Goal: Transaction & Acquisition: Purchase product/service

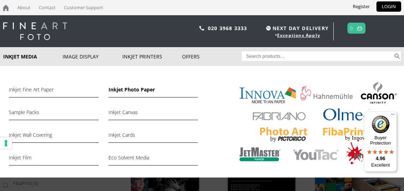
click at [124, 91] on link "Inkjet Photo Paper" at bounding box center [153, 91] width 89 height 12
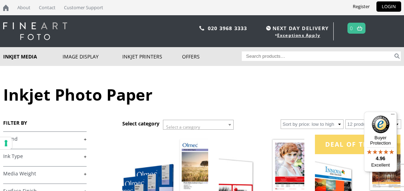
scroll to position [42, 0]
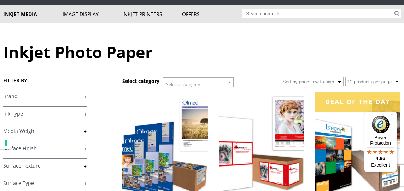
click at [85, 97] on link "+" at bounding box center [44, 96] width 83 height 7
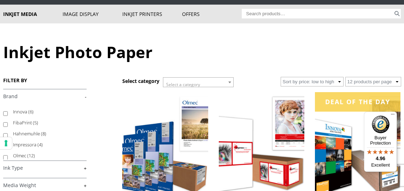
click at [6, 113] on input "Innova (6)" at bounding box center [5, 113] width 5 height 5
checkbox input "true"
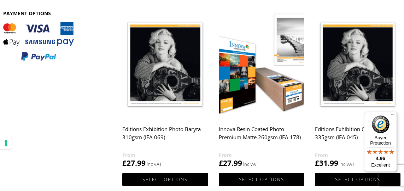
scroll to position [341, 0]
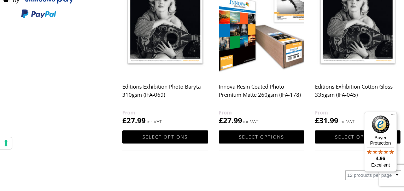
click at [163, 48] on img at bounding box center [165, 21] width 86 height 107
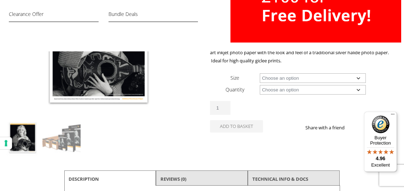
scroll to position [85, 0]
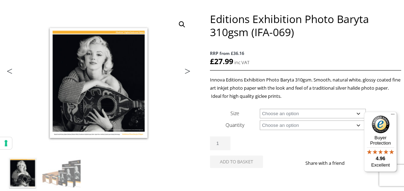
click at [260, 109] on select "Choose an option A4 Sheet A3 Sheet A3+ Sheet A2 Sheet 17" Wide Roll 24" Wide Ro…" at bounding box center [313, 114] width 106 height 10
select select "a4-sheet"
click at [260, 120] on select "Choose an option 25 Sheets" at bounding box center [313, 125] width 106 height 10
select select "25-sheets"
select select "a4-sheet"
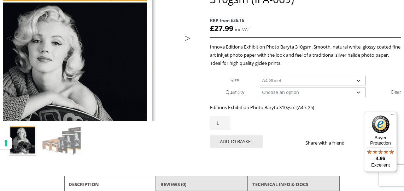
scroll to position [177, 0]
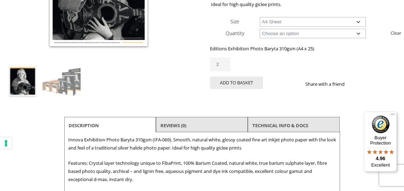
click at [229, 66] on input "2" at bounding box center [220, 64] width 21 height 14
type input "3"
click at [229, 66] on input "3" at bounding box center [220, 64] width 21 height 14
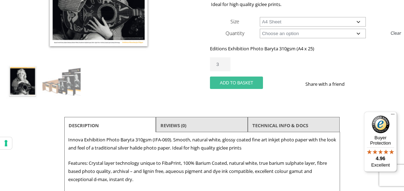
click at [234, 87] on button "Add to basket" at bounding box center [236, 82] width 53 height 12
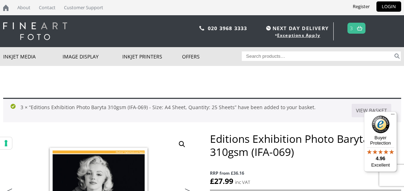
click at [359, 29] on img at bounding box center [359, 28] width 5 height 5
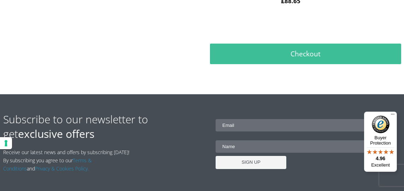
scroll to position [298, 0]
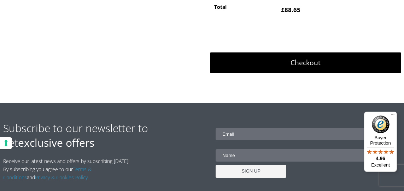
click at [314, 68] on link "Checkout" at bounding box center [305, 62] width 191 height 21
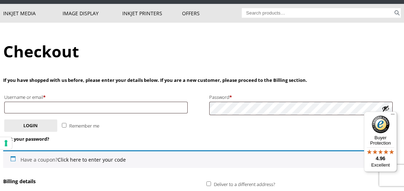
scroll to position [85, 0]
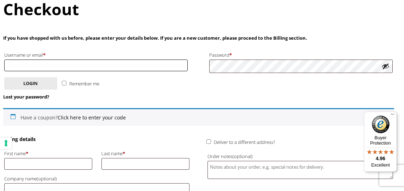
click at [132, 69] on input "Username or email * Required" at bounding box center [96, 65] width 184 height 12
click at [121, 68] on input "Username or email * Required" at bounding box center [96, 65] width 184 height 12
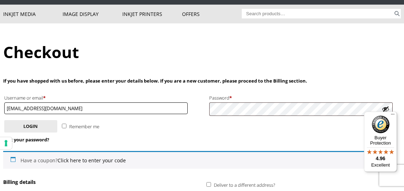
scroll to position [0, 0]
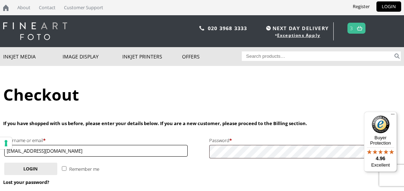
type input "[EMAIL_ADDRESS][DOMAIN_NAME]"
click at [384, 8] on link "LOGIN" at bounding box center [389, 6] width 25 height 10
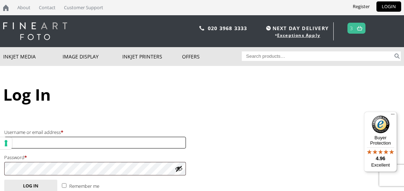
click at [177, 145] on input "Username or email address * Required" at bounding box center [95, 142] width 182 height 12
type input "[EMAIL_ADDRESS][DOMAIN_NAME]"
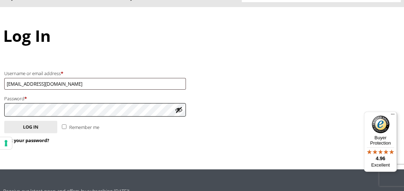
scroll to position [85, 0]
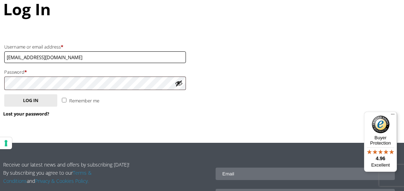
drag, startPoint x: 66, startPoint y: 58, endPoint x: 0, endPoint y: 57, distance: 66.5
click at [4, 57] on input "[EMAIL_ADDRESS][DOMAIN_NAME]" at bounding box center [95, 57] width 182 height 12
type input "kf"
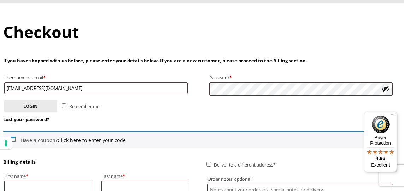
scroll to position [42, 0]
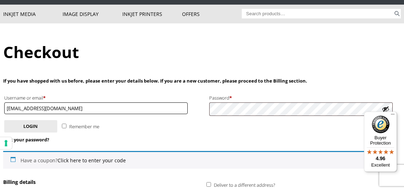
drag, startPoint x: 74, startPoint y: 107, endPoint x: 1, endPoint y: 108, distance: 73.2
click at [4, 108] on input "[EMAIL_ADDRESS][DOMAIN_NAME]" at bounding box center [96, 108] width 184 height 12
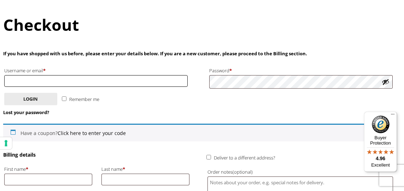
scroll to position [128, 0]
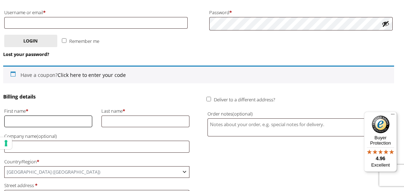
click at [31, 121] on input "First name *" at bounding box center [48, 121] width 88 height 12
type input "Kai"
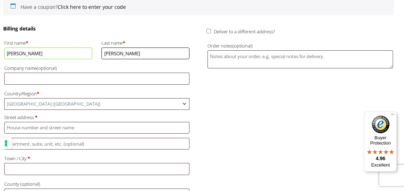
scroll to position [213, 0]
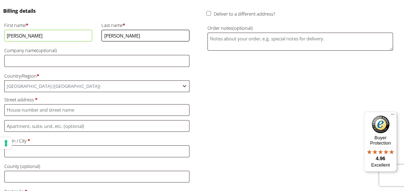
type input "Fischer"
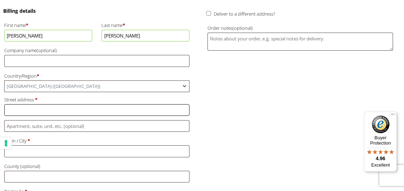
click at [39, 115] on input "Street address *" at bounding box center [97, 110] width 186 height 12
type input "[STREET_ADDRESS]"
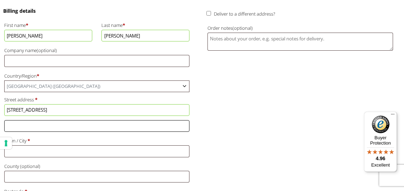
click at [22, 132] on input "Flat, suite, unit, etc. (optional)" at bounding box center [97, 126] width 186 height 12
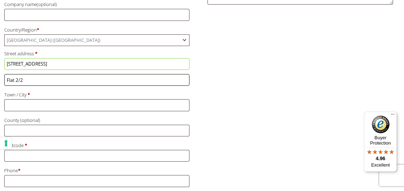
scroll to position [256, 0]
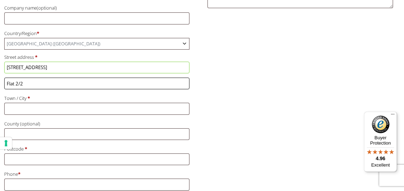
type input "Flat 2/2"
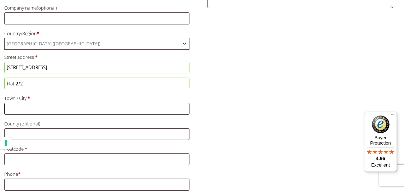
click at [24, 114] on input "Town / City *" at bounding box center [97, 109] width 186 height 12
type input "Paisley"
click at [25, 165] on input "Postcode *" at bounding box center [97, 159] width 186 height 12
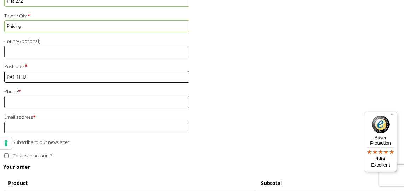
scroll to position [341, 0]
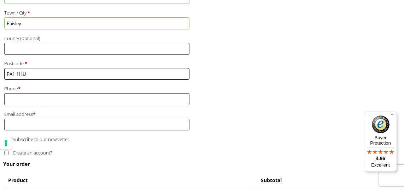
type input "PA1 1HU"
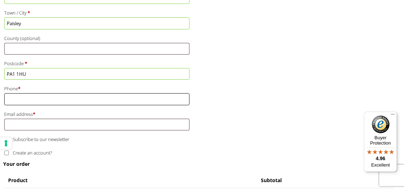
click at [33, 105] on input "Phone *" at bounding box center [97, 99] width 186 height 12
type input "P"
type input "07905169737"
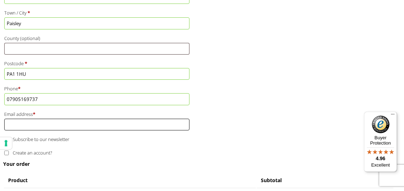
click at [24, 130] on input "Email address *" at bounding box center [97, 124] width 186 height 12
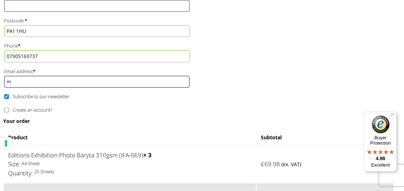
scroll to position [384, 0]
type input "[EMAIL_ADDRESS][DOMAIN_NAME]"
click at [8, 99] on input "Subscribe to our newsletter" at bounding box center [6, 96] width 5 height 5
checkbox input "false"
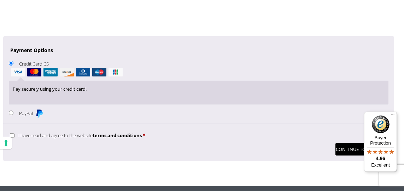
scroll to position [682, 0]
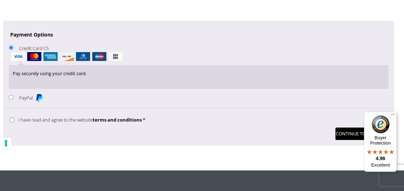
click at [14, 122] on input "I have read and agree to the website terms and conditions *" at bounding box center [12, 119] width 5 height 5
checkbox input "true"
click at [344, 140] on button "Continue to Payment" at bounding box center [362, 133] width 53 height 12
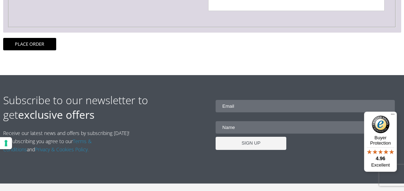
scroll to position [298, 0]
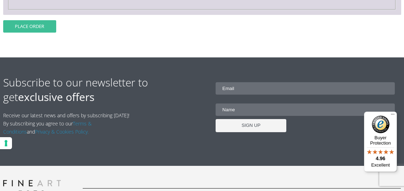
click at [30, 33] on button "Place order" at bounding box center [29, 26] width 53 height 12
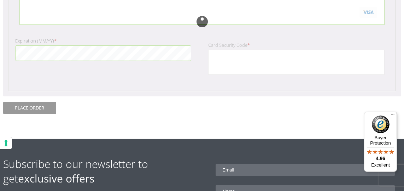
scroll to position [213, 0]
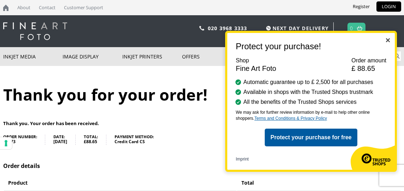
click at [388, 40] on img "Close" at bounding box center [388, 40] width 4 height 4
